Goal: Navigation & Orientation: Find specific page/section

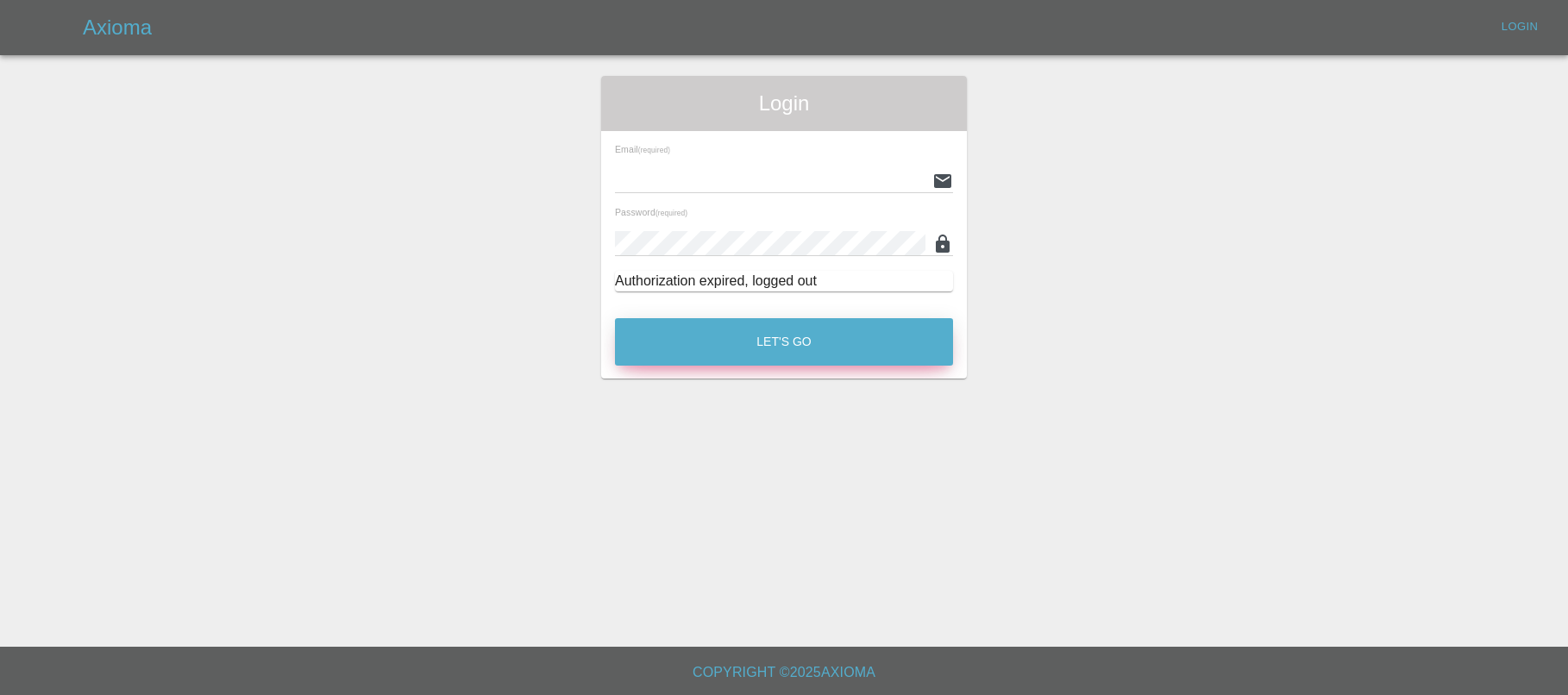
type input "[EMAIL_ADDRESS][DOMAIN_NAME]"
click at [747, 338] on button "Let's Go" at bounding box center [783, 342] width 338 height 48
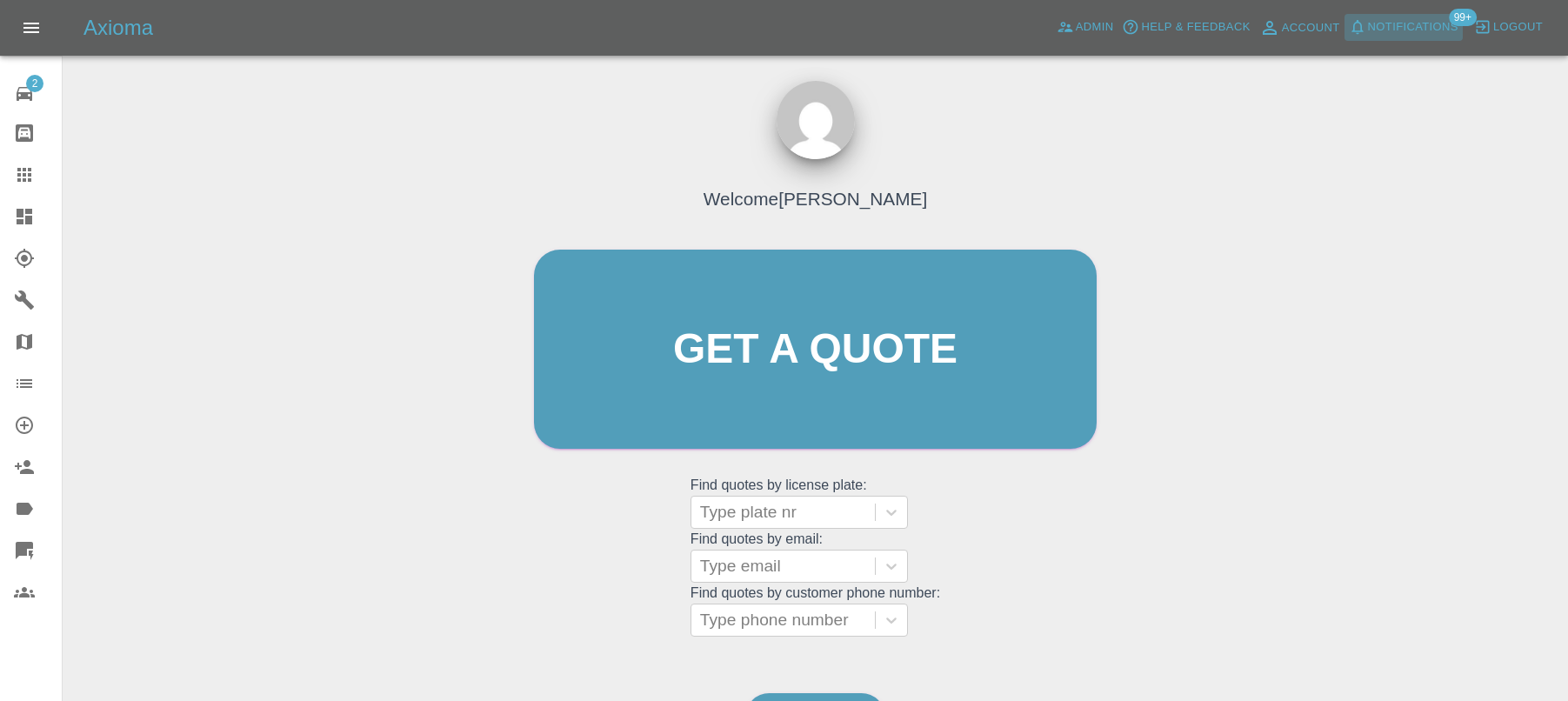
click at [1436, 36] on span "Notifications" at bounding box center [1413, 27] width 90 height 20
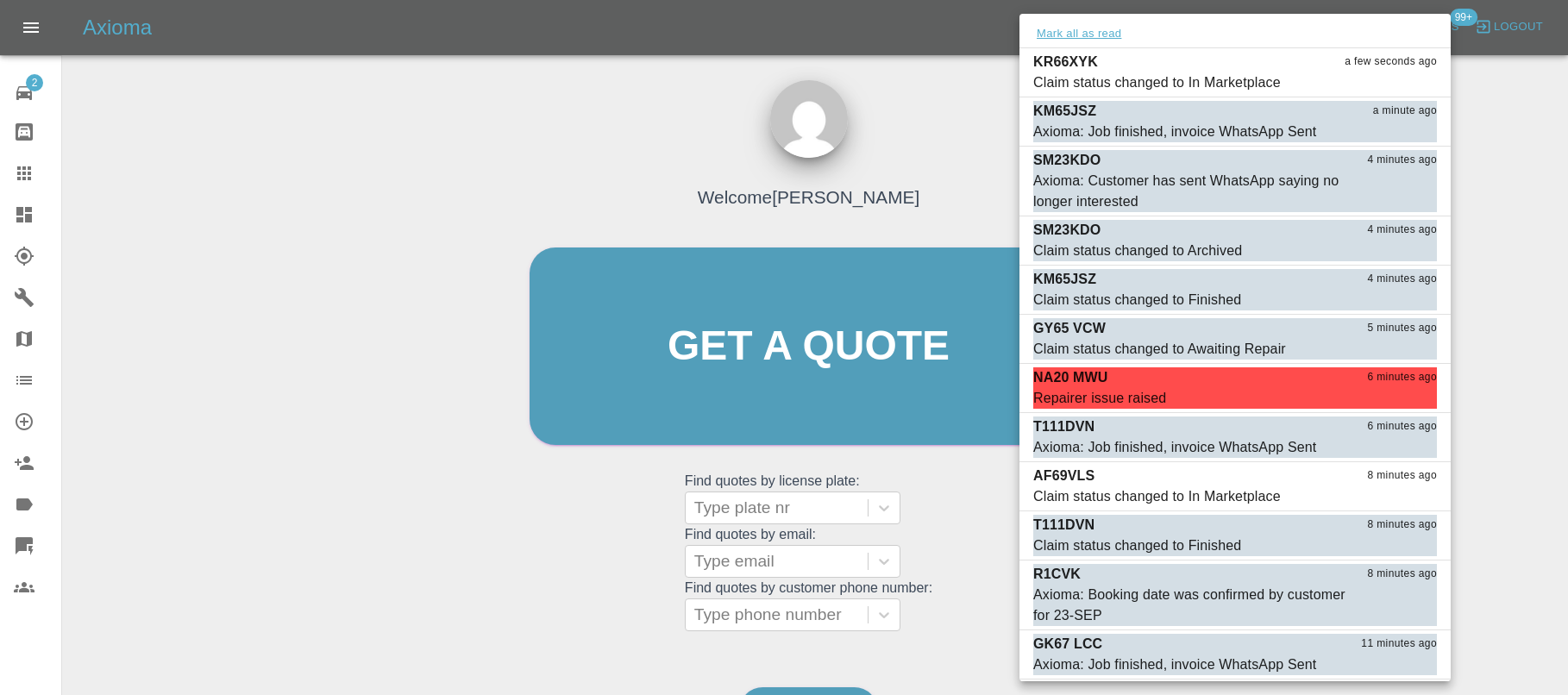
click at [1113, 40] on button "Mark all as read" at bounding box center [1079, 34] width 91 height 19
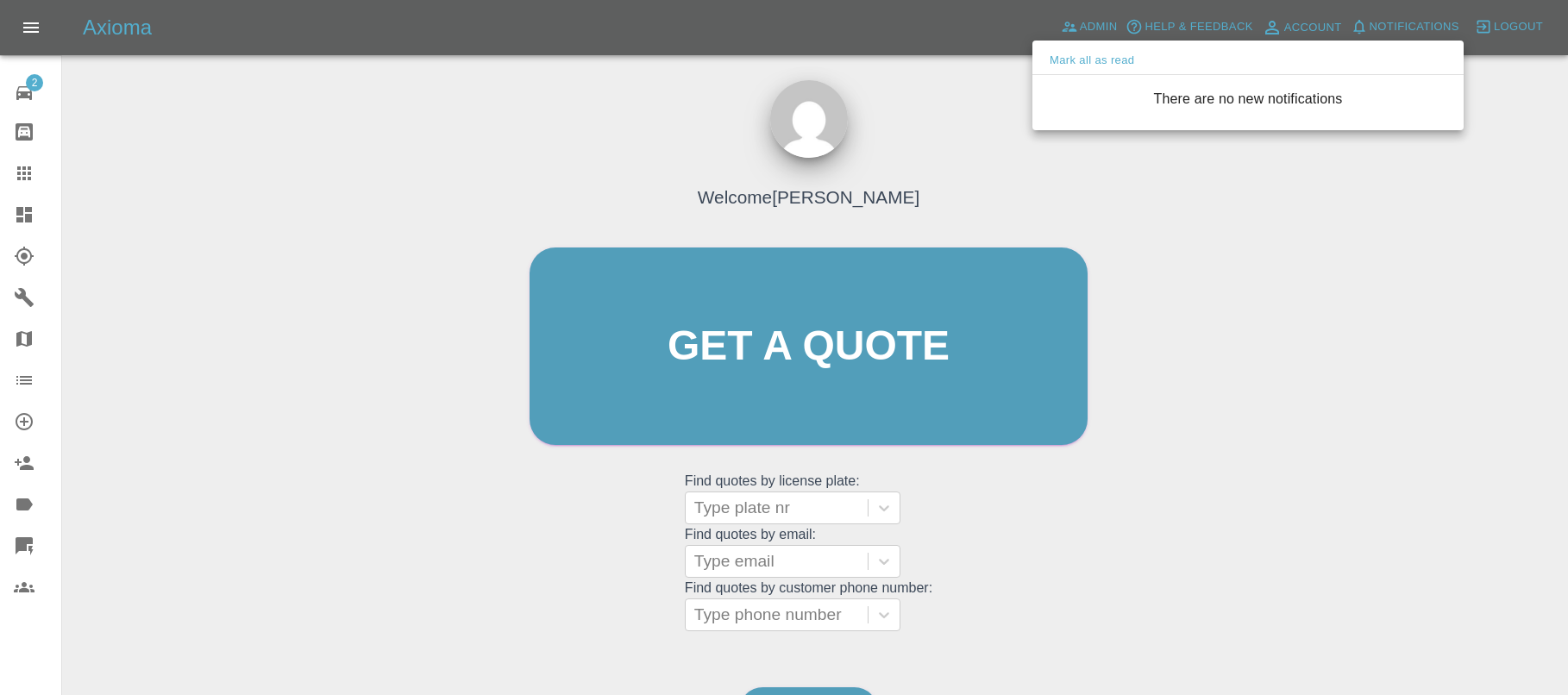
drag, startPoint x: 943, startPoint y: 88, endPoint x: 964, endPoint y: 76, distance: 24.2
click at [944, 88] on div at bounding box center [784, 348] width 1568 height 695
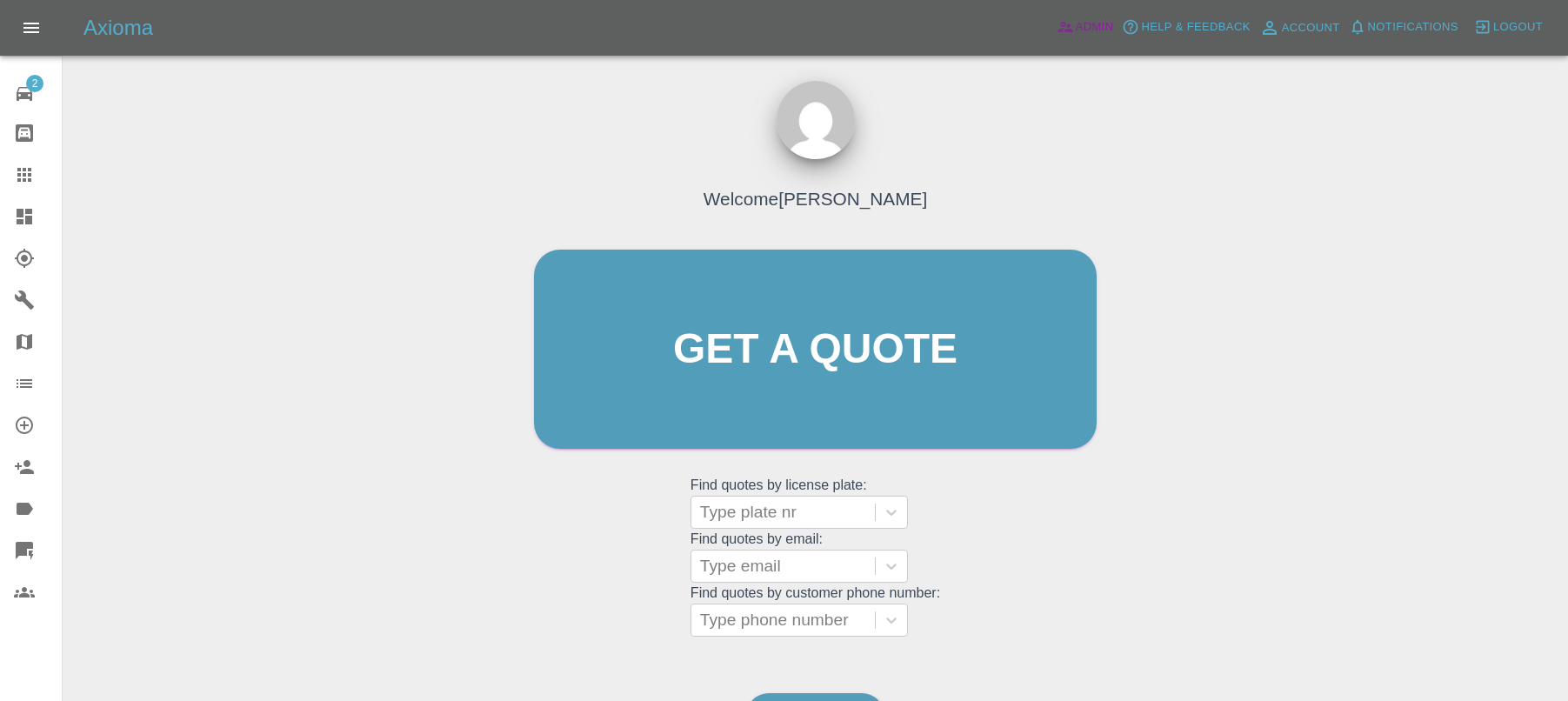
click at [1071, 28] on icon at bounding box center [1066, 27] width 18 height 18
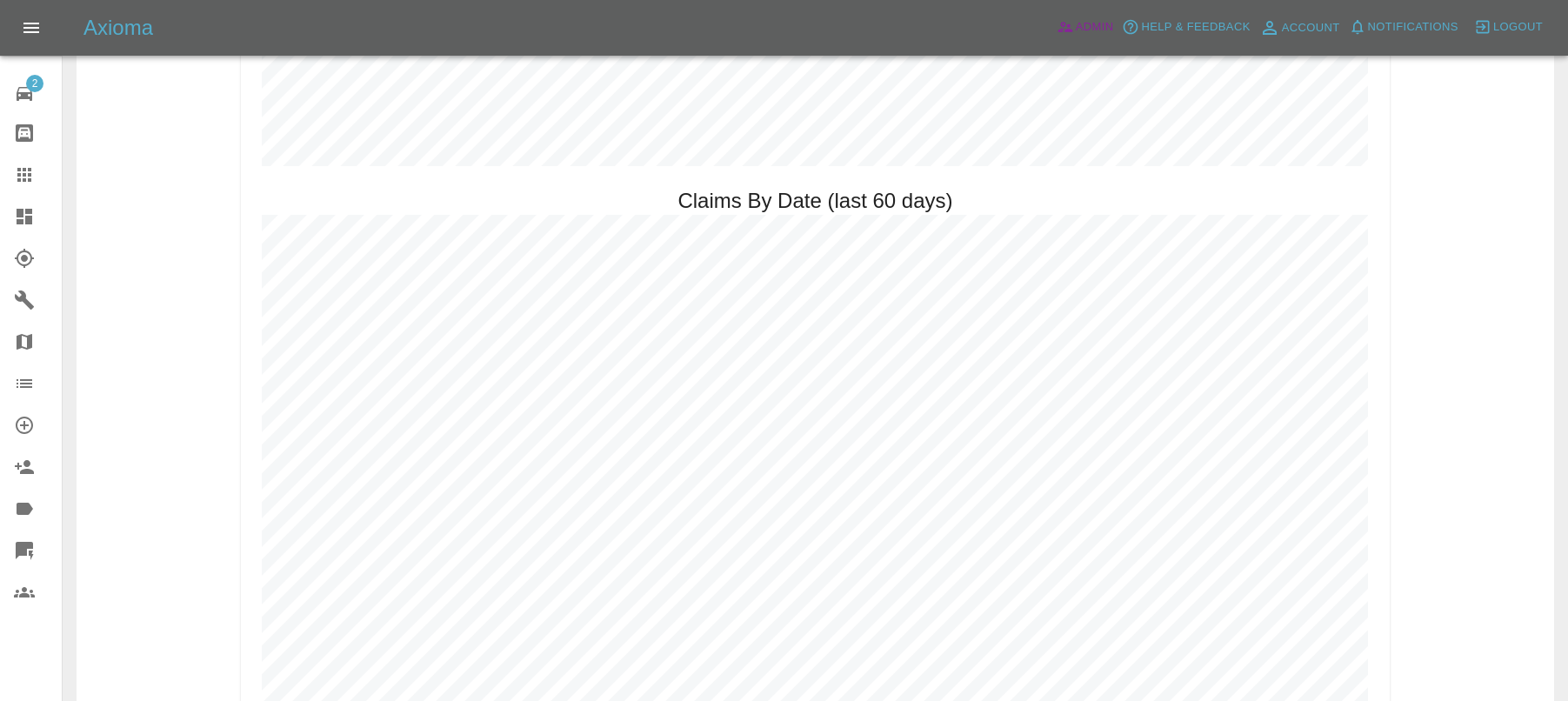
scroll to position [1916, 0]
